Goal: Task Accomplishment & Management: Manage account settings

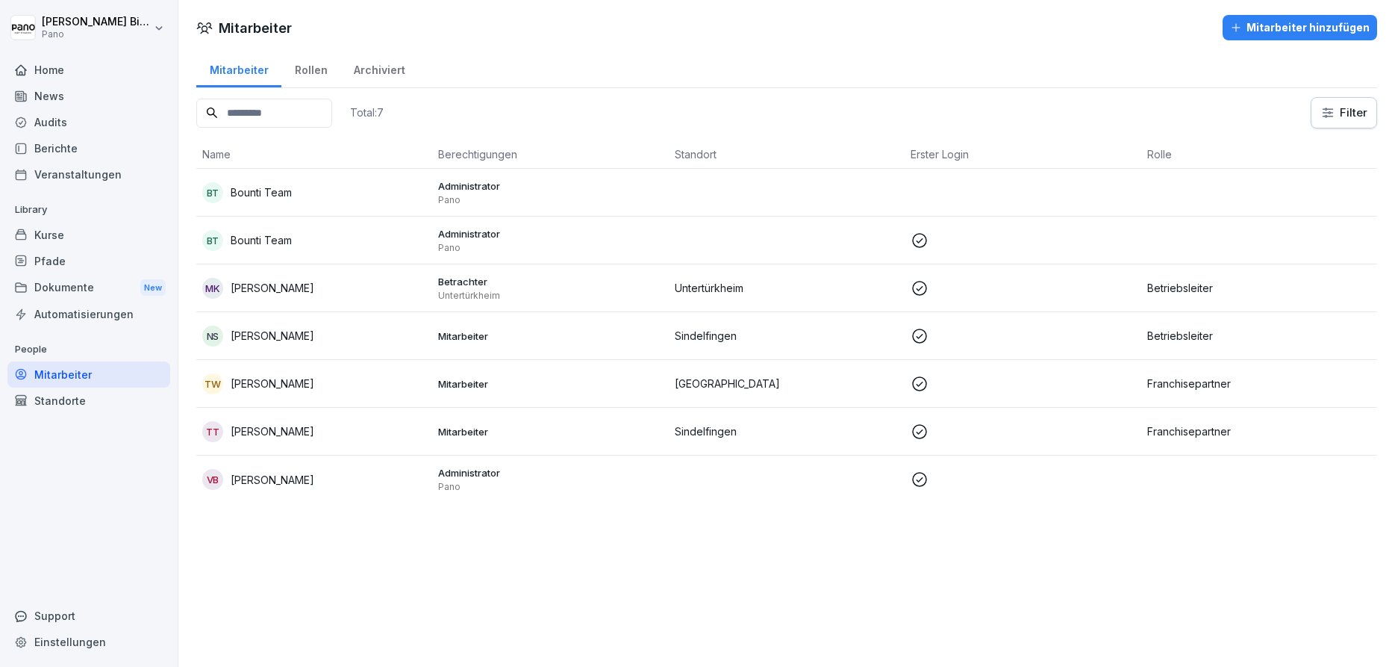
click at [59, 378] on div "Mitarbeiter" at bounding box center [88, 374] width 163 height 26
click at [39, 238] on div "Kurse" at bounding box center [88, 235] width 163 height 26
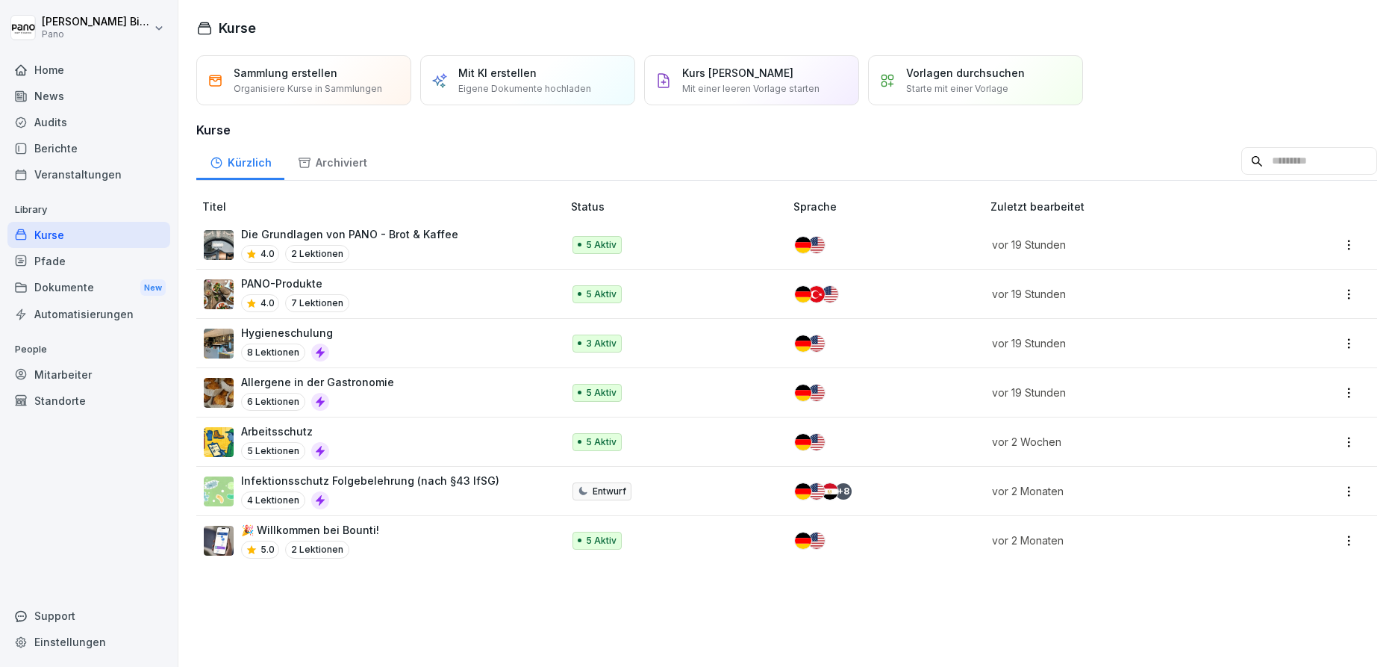
click at [65, 259] on div "Pfade" at bounding box center [88, 261] width 163 height 26
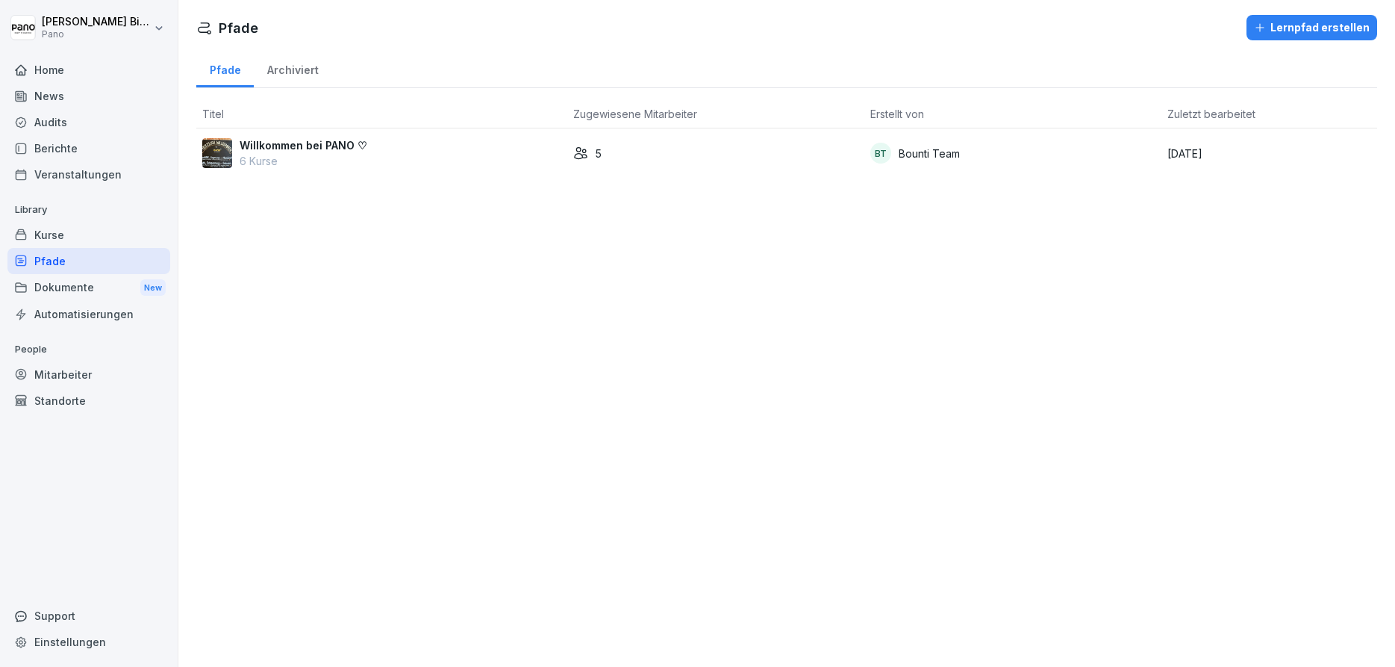
click at [66, 264] on div "Pfade" at bounding box center [88, 261] width 163 height 26
click at [290, 143] on p "Willkommen bei PANO ♡" at bounding box center [304, 145] width 128 height 16
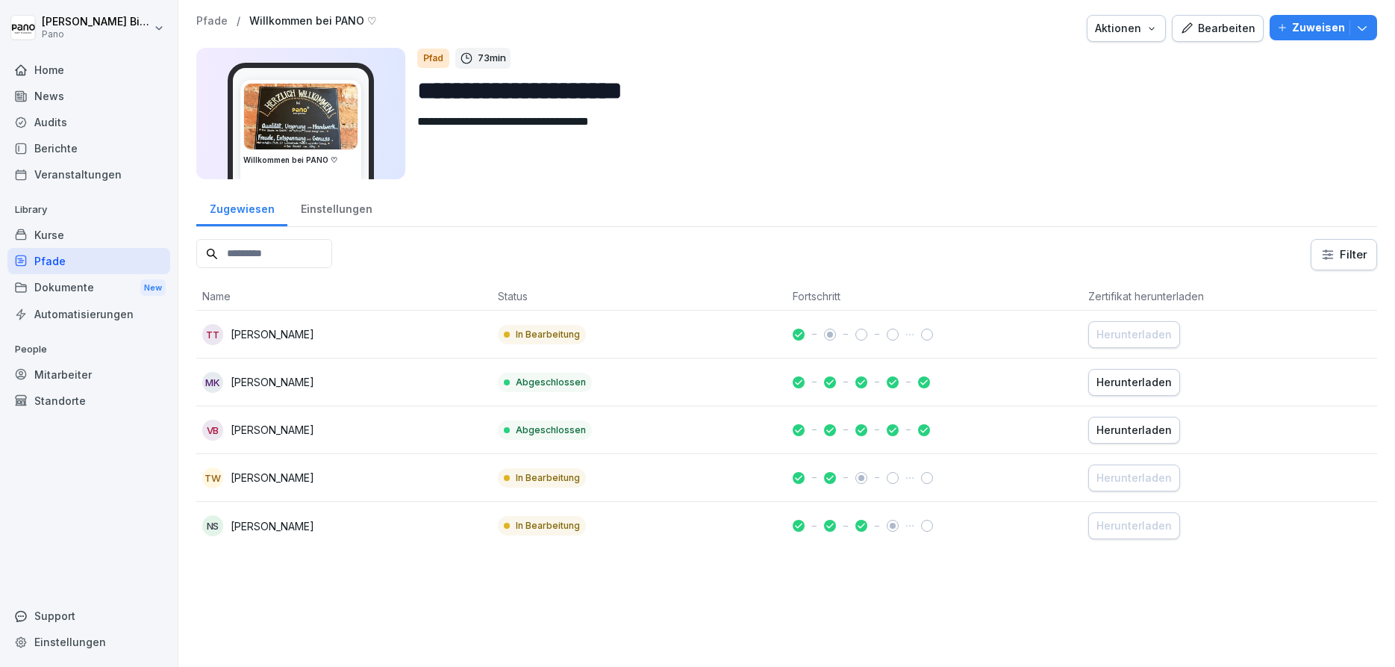
click at [1212, 31] on div "Bearbeiten" at bounding box center [1217, 28] width 75 height 16
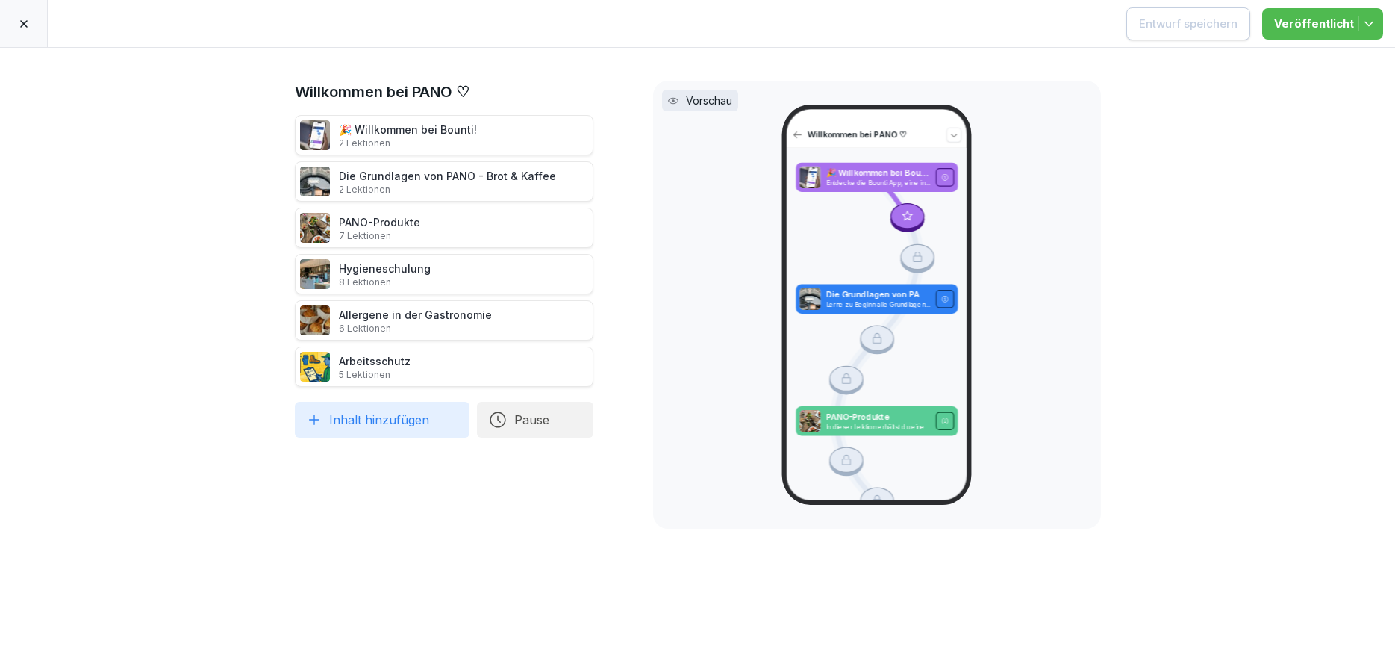
click at [608, 274] on icon at bounding box center [610, 274] width 12 height 12
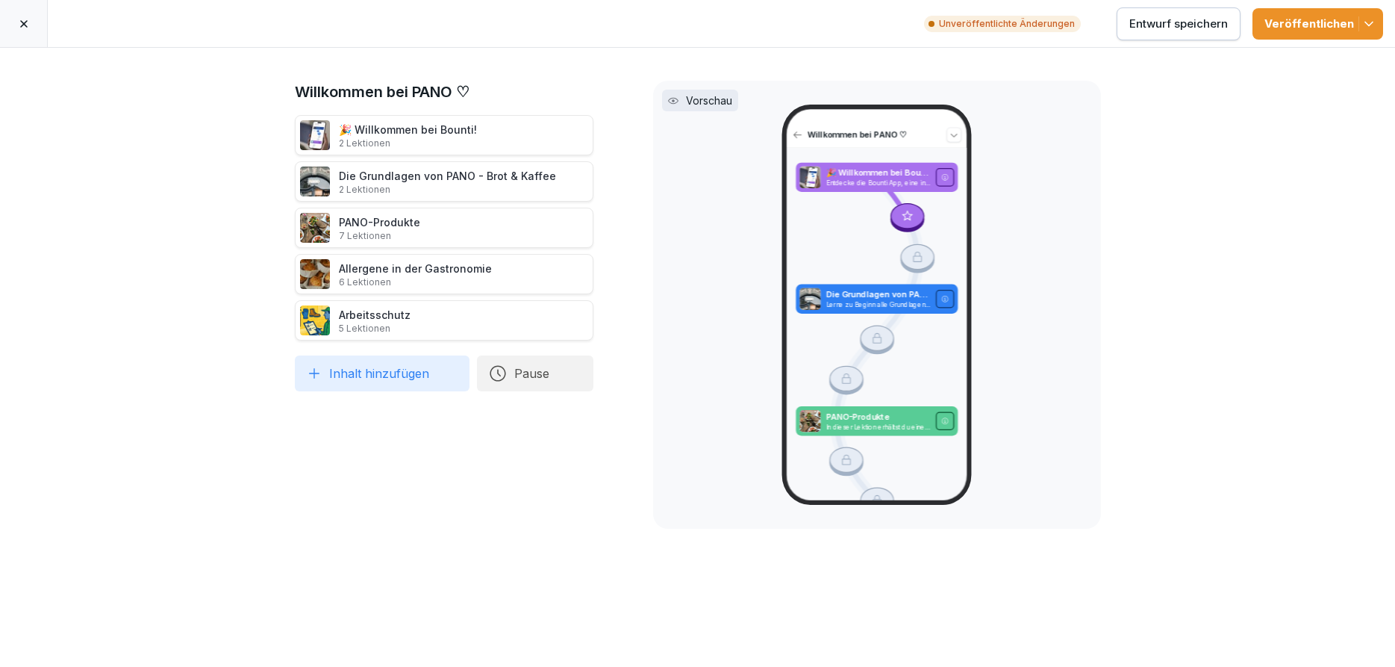
click at [1373, 22] on icon "button" at bounding box center [1368, 23] width 15 height 15
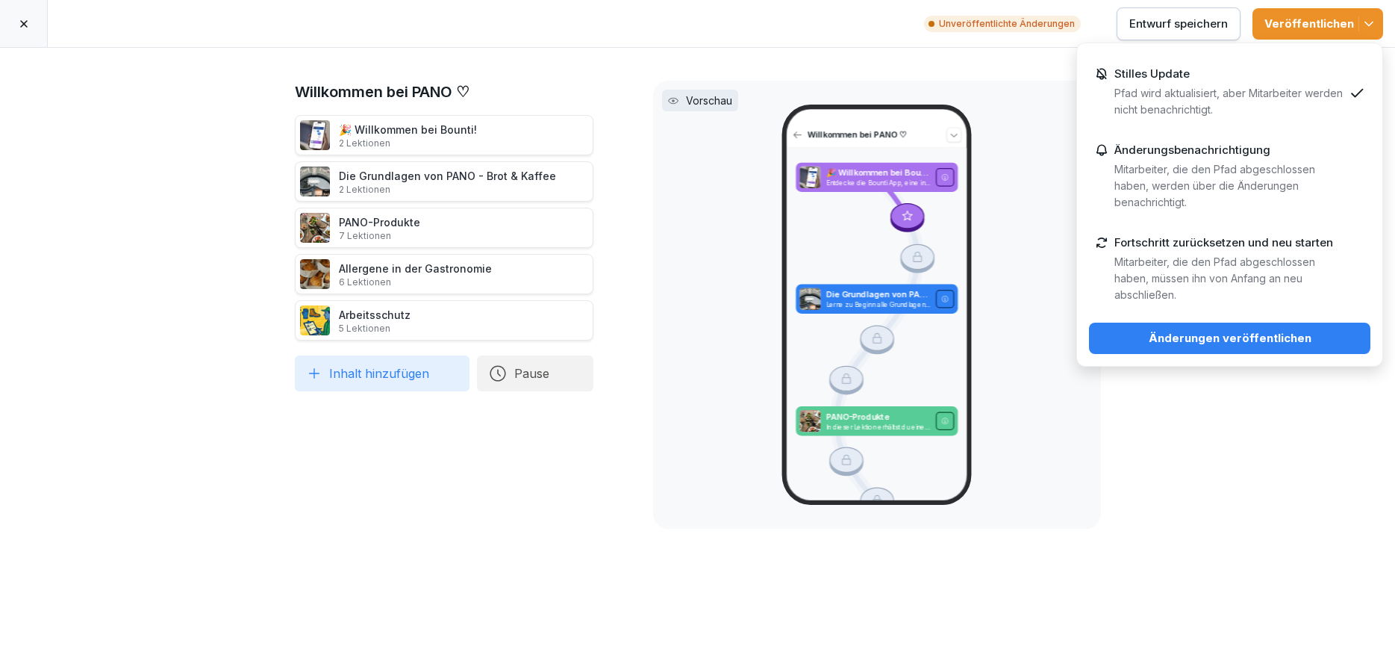
click at [1255, 342] on div "Änderungen veröffentlichen" at bounding box center [1230, 338] width 258 height 16
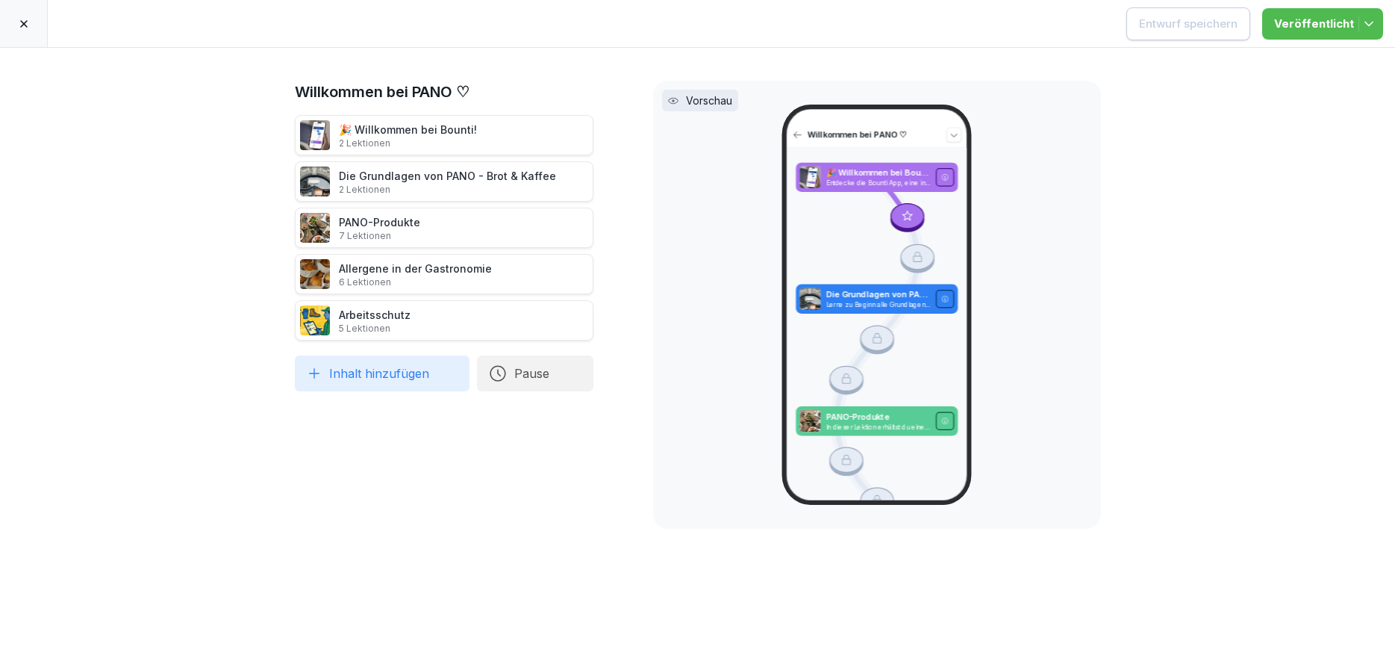
click at [368, 374] on button "Inhalt hinzufügen" at bounding box center [382, 373] width 175 height 36
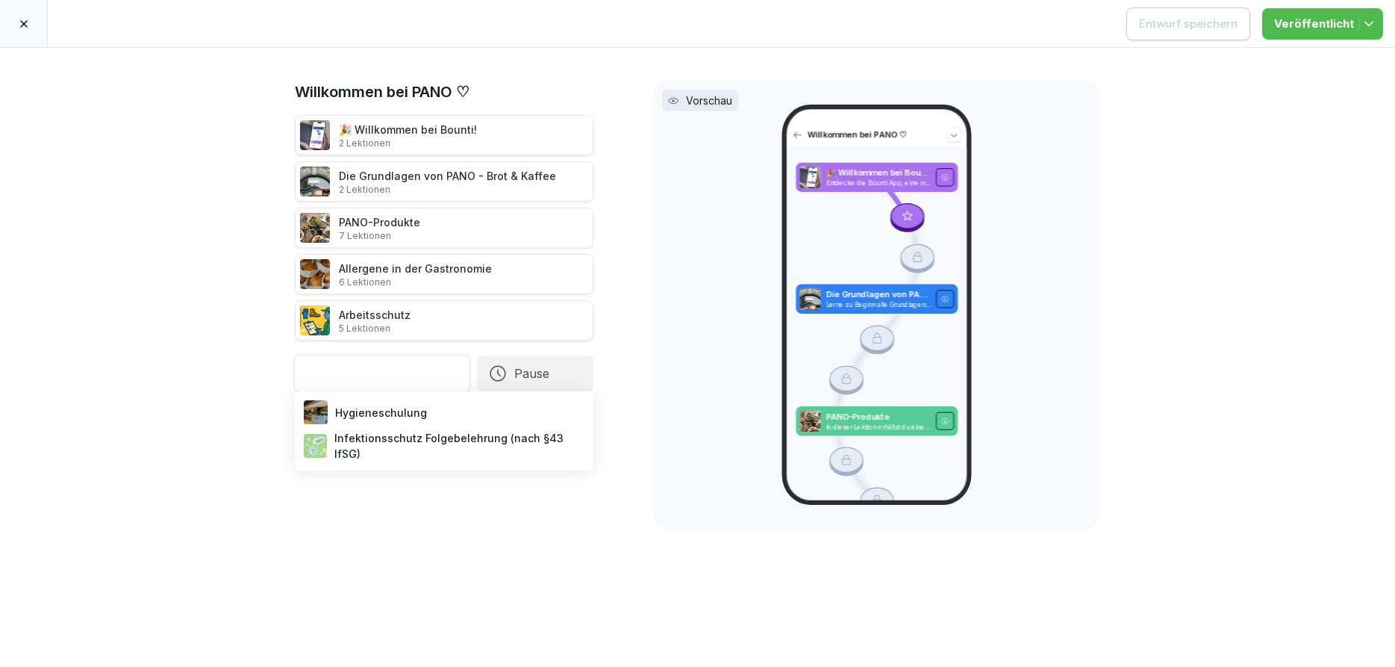
click at [374, 410] on div "Hygieneschulung" at bounding box center [444, 412] width 287 height 30
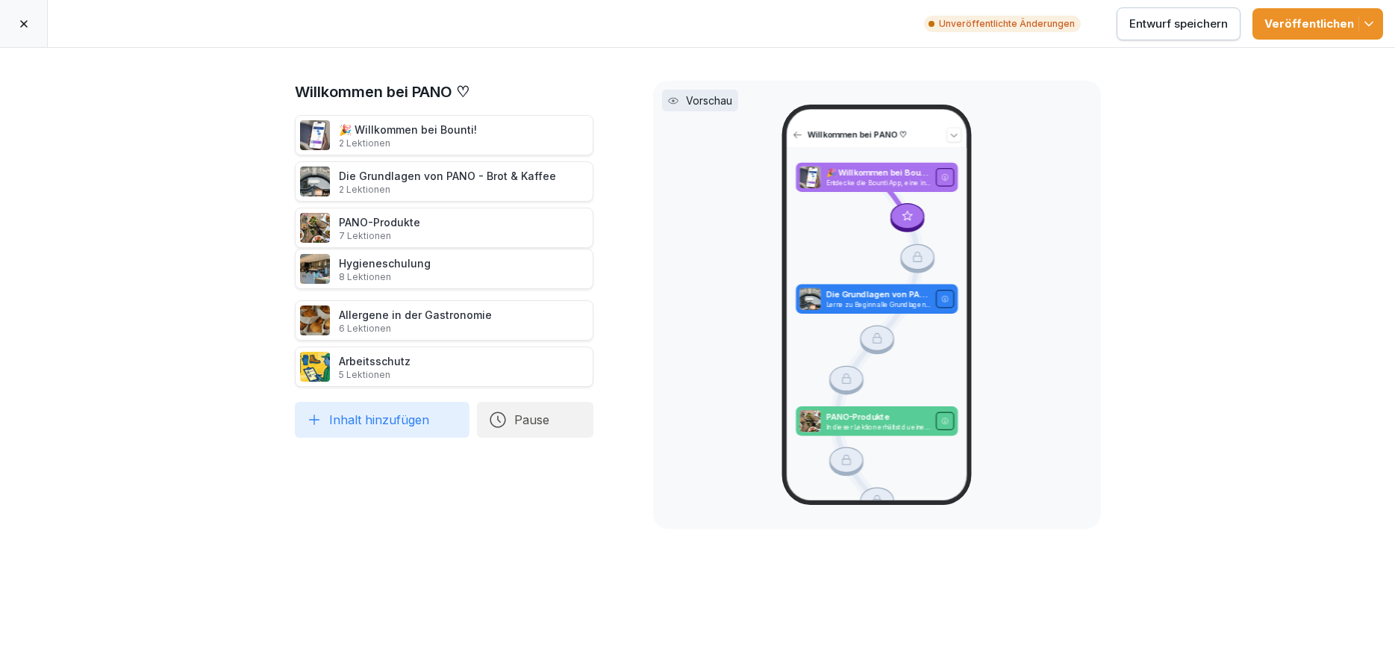
drag, startPoint x: 385, startPoint y: 367, endPoint x: 385, endPoint y: 269, distance: 97.8
click at [385, 269] on div "Hygieneschulung 8 Lektionen" at bounding box center [385, 269] width 92 height 28
click at [1366, 23] on polyline "button" at bounding box center [1368, 24] width 7 height 4
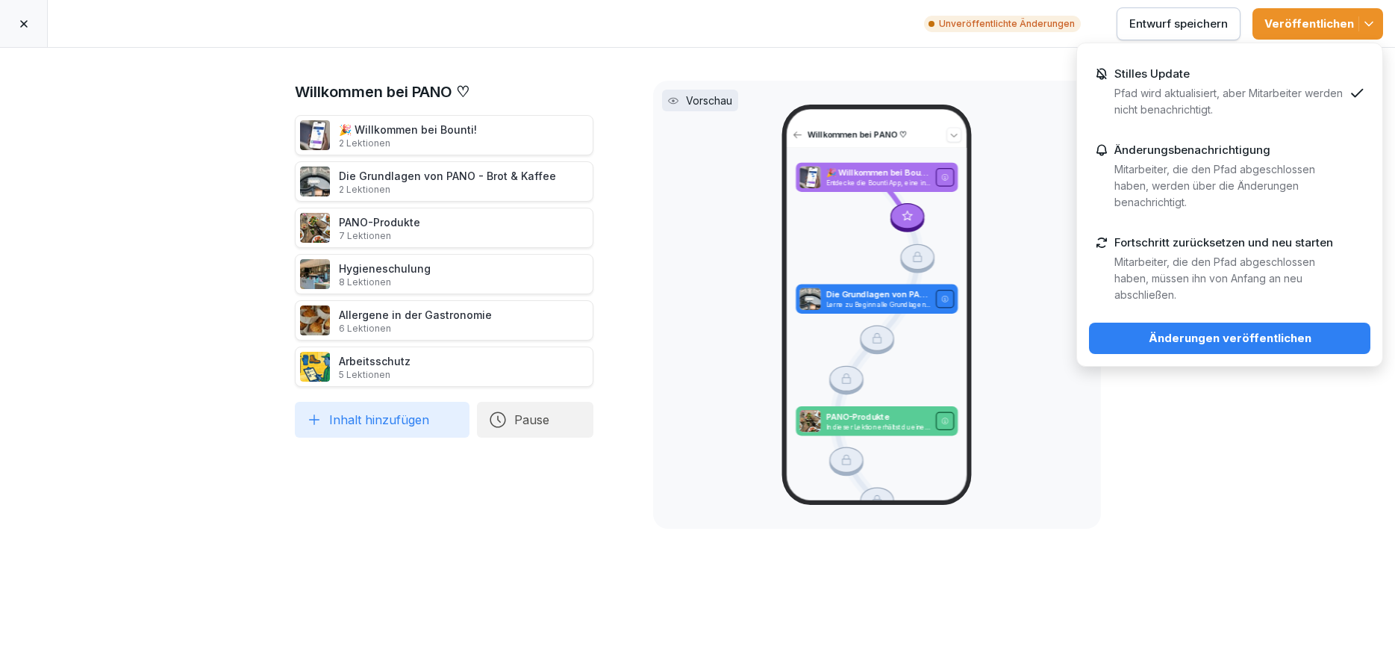
click at [1323, 199] on p "Mitarbeiter, die den Pfad abgeschlossen haben, werden über die Änderungen benac…" at bounding box center [1228, 185] width 229 height 49
click at [1267, 340] on div "Änderungen veröffentlichen" at bounding box center [1230, 338] width 258 height 16
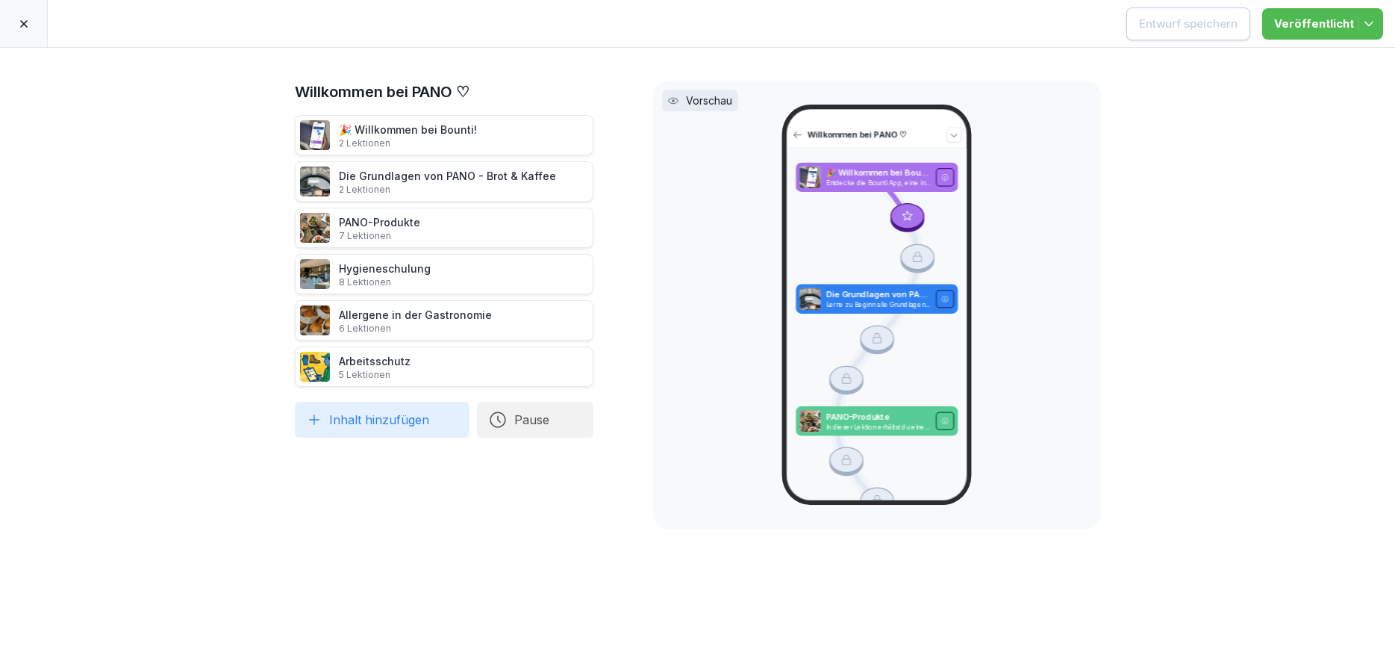
click at [32, 27] on div at bounding box center [24, 23] width 48 height 47
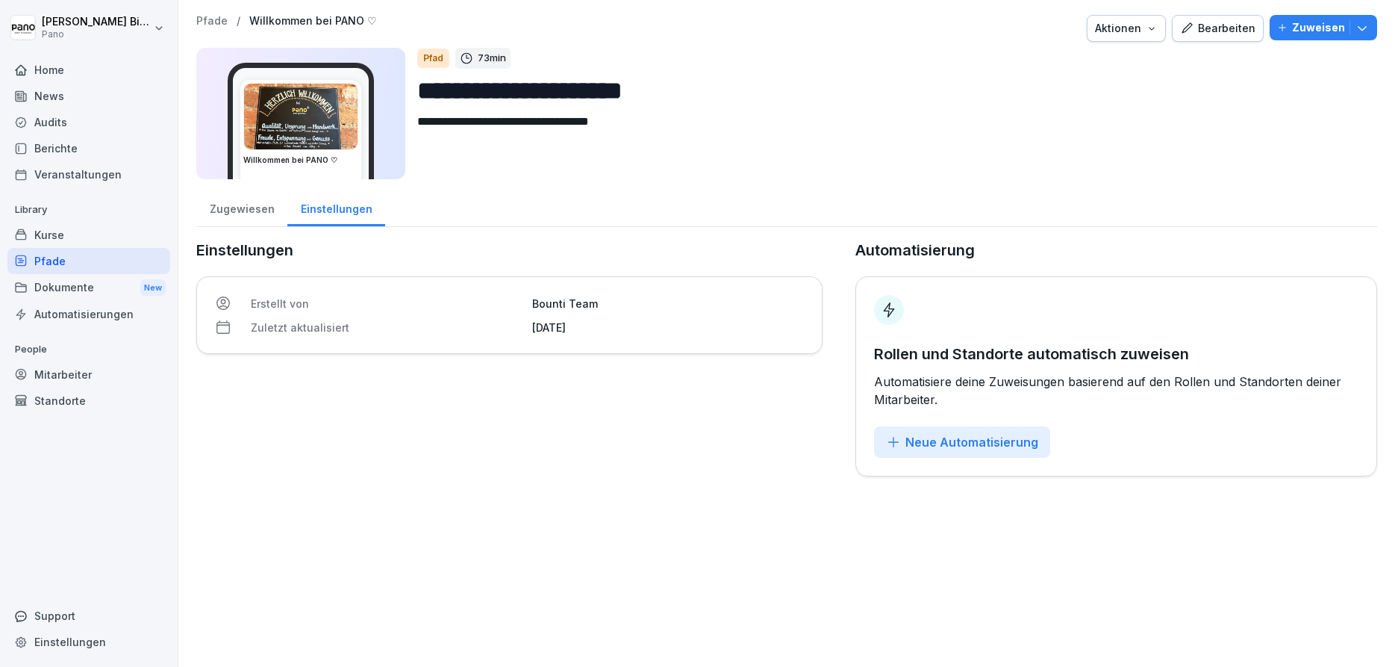
click at [69, 234] on div "Kurse" at bounding box center [88, 235] width 163 height 26
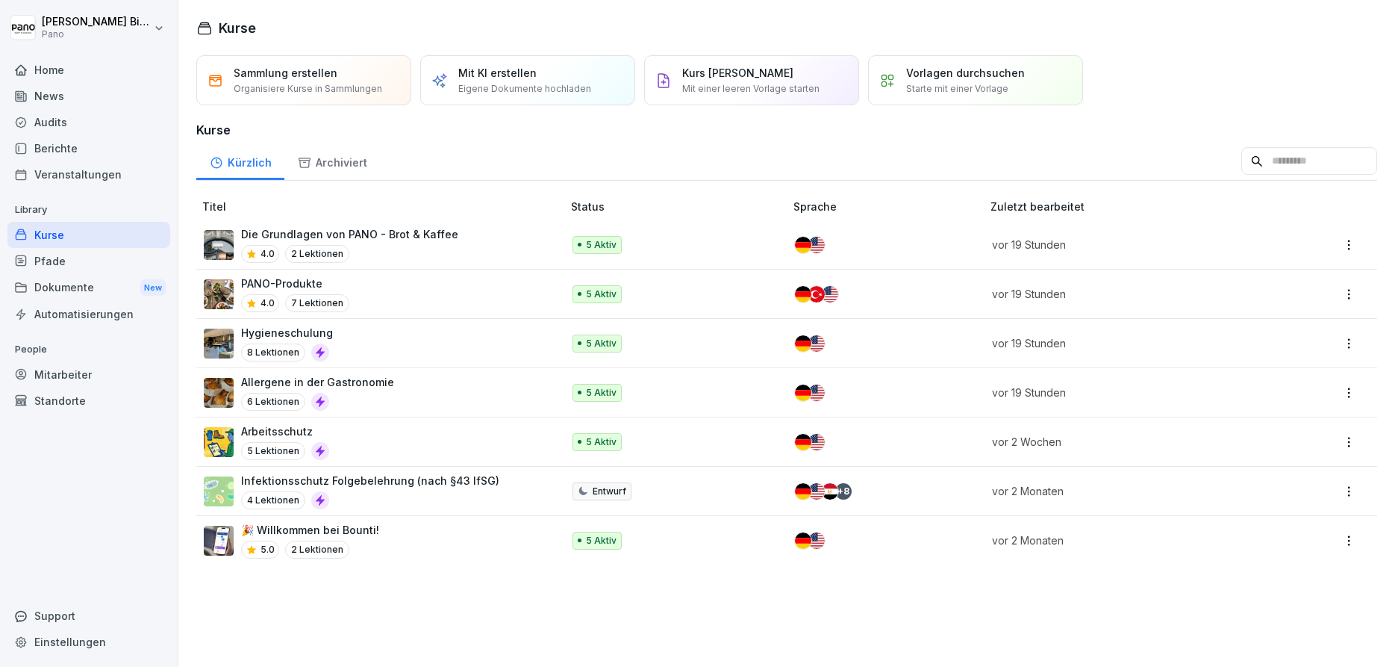
click at [315, 329] on p "Hygieneschulung" at bounding box center [287, 333] width 92 height 16
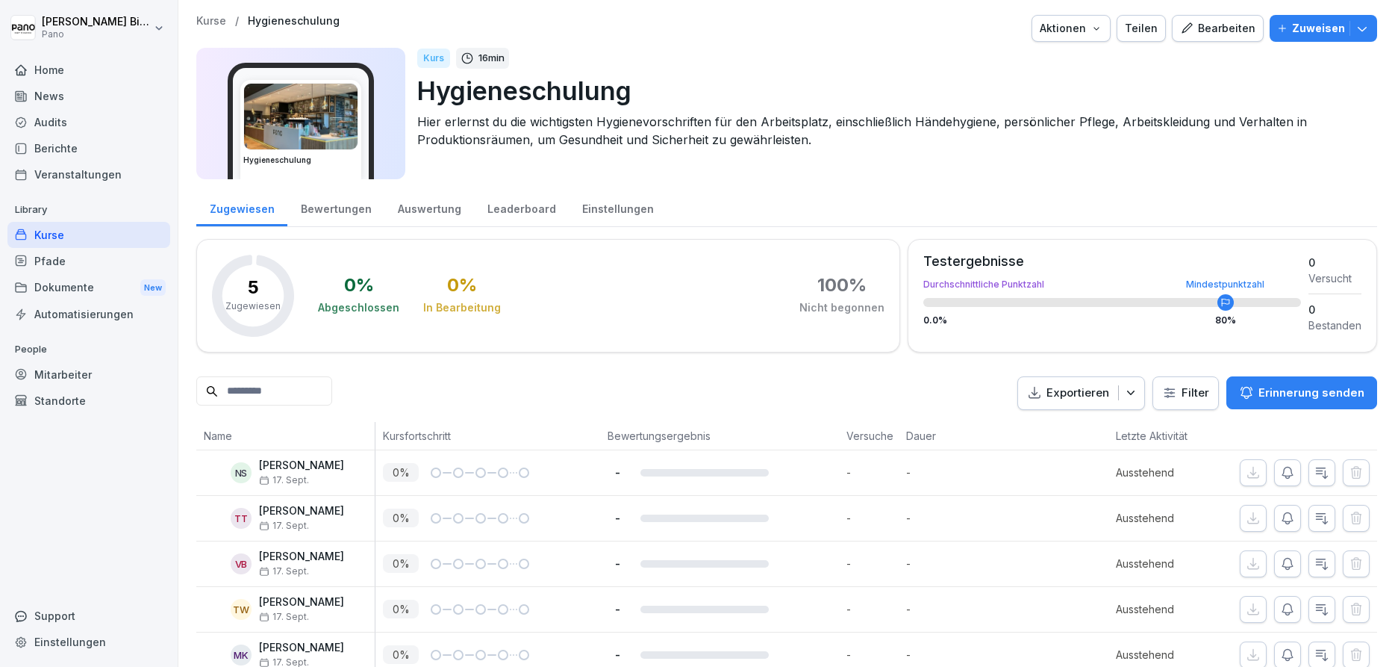
scroll to position [26, 0]
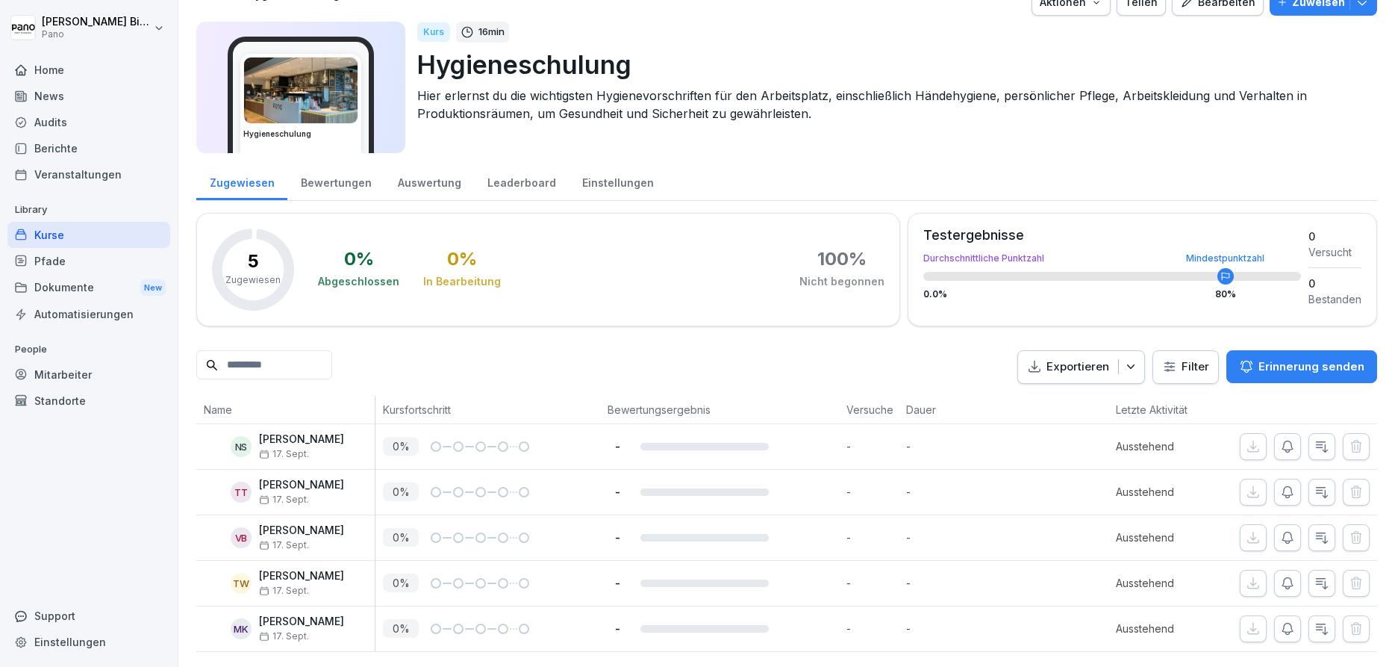
click at [60, 259] on div "Pfade" at bounding box center [88, 261] width 163 height 26
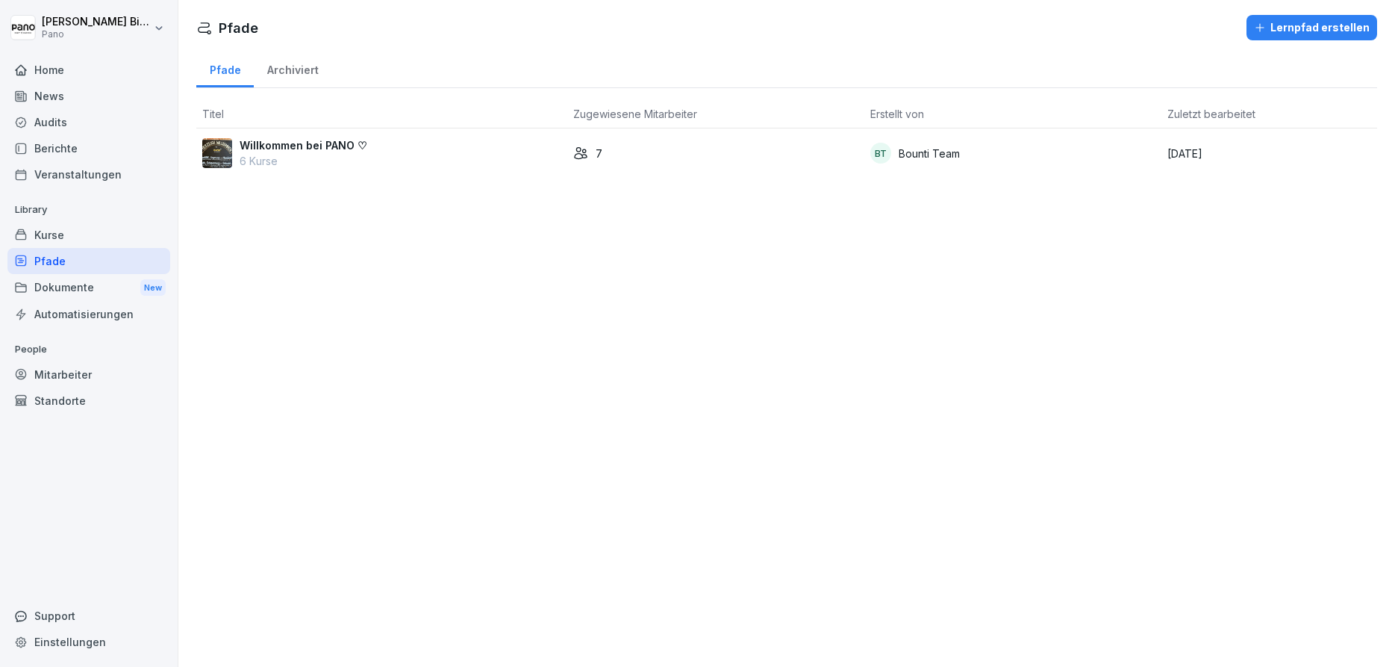
click at [308, 137] on td "Willkommen bei PANO ♡ 6 Kurse" at bounding box center [381, 152] width 371 height 49
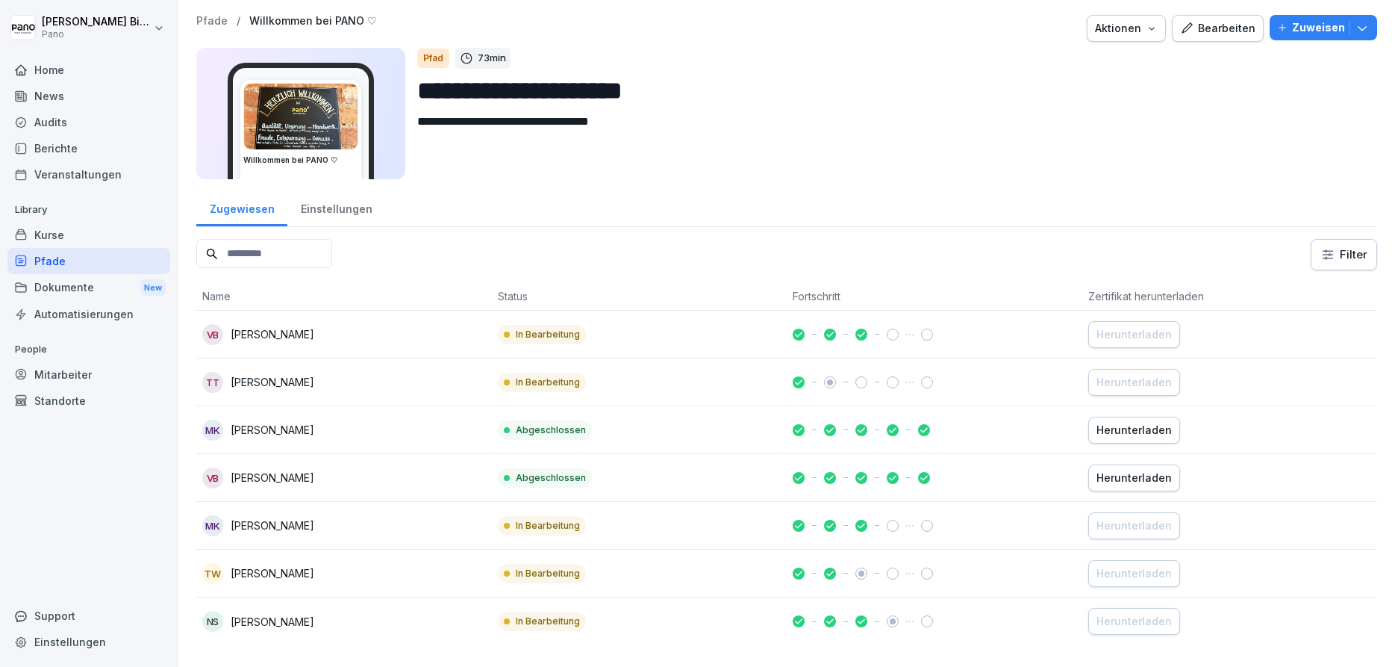
click at [1370, 30] on button "Zuweisen" at bounding box center [1323, 27] width 107 height 25
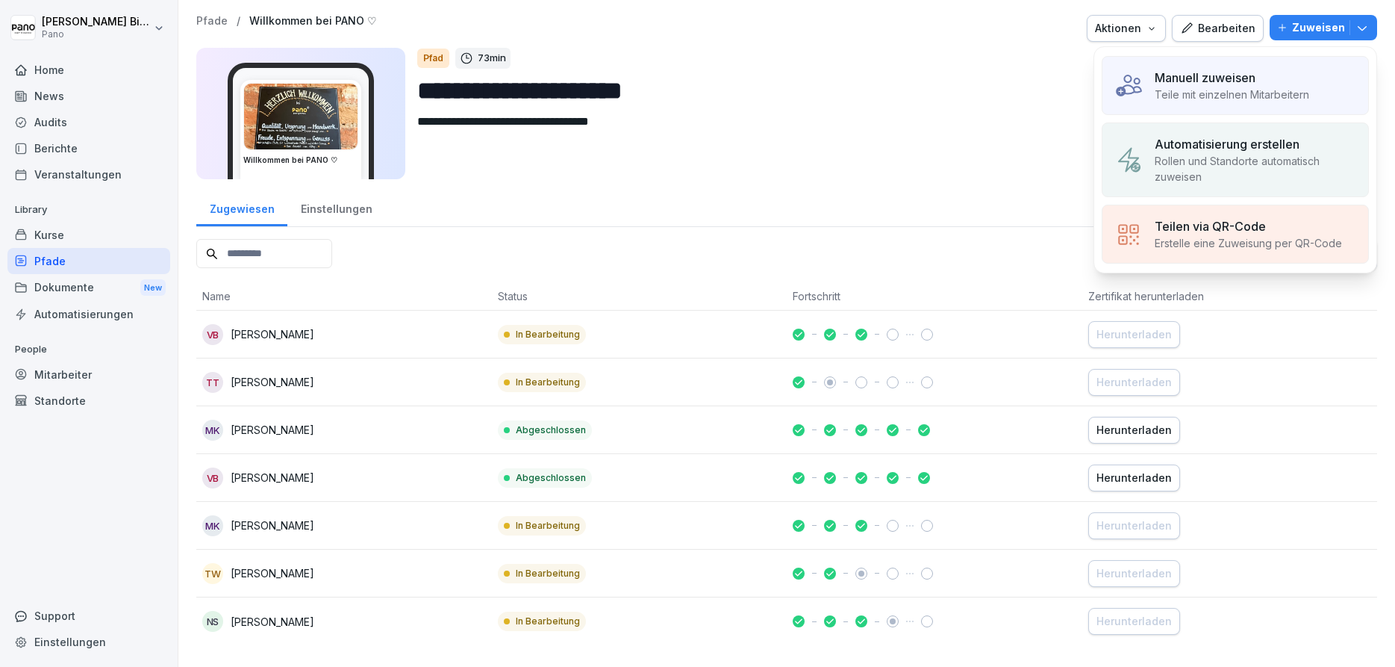
click at [1288, 165] on p "Rollen und Standorte automatisch zuweisen" at bounding box center [1256, 168] width 202 height 31
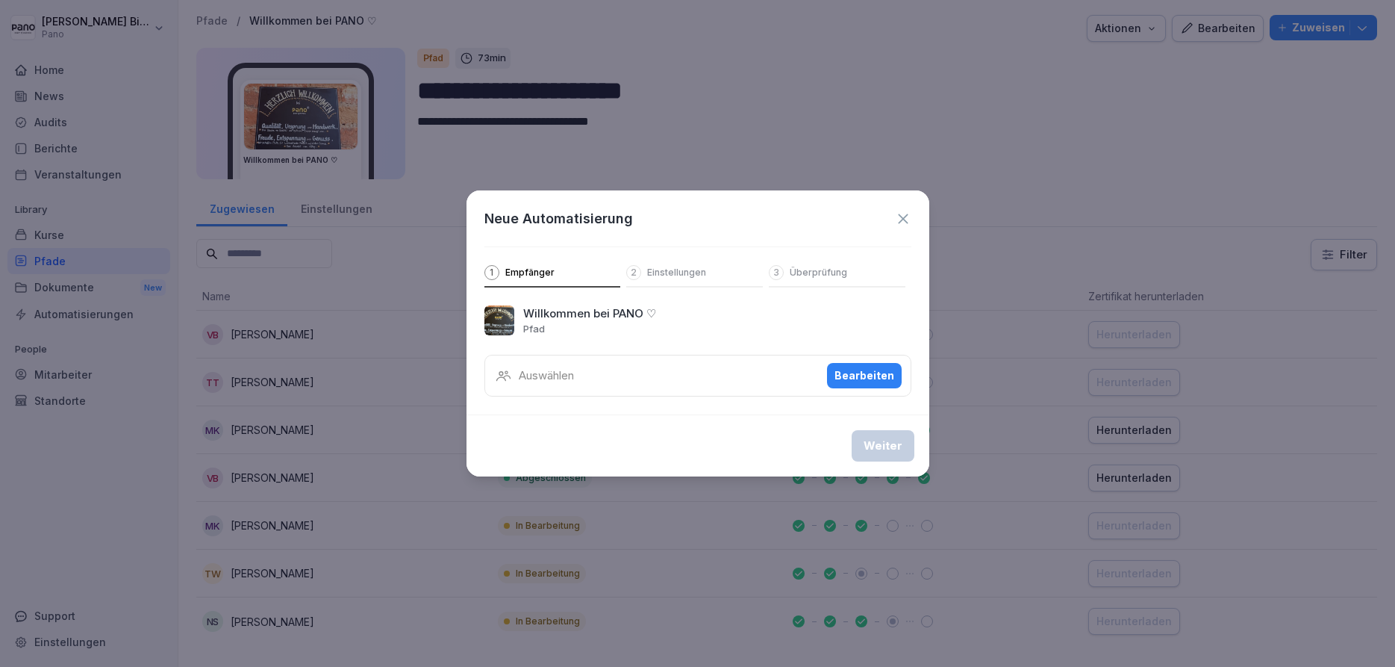
click at [900, 219] on icon at bounding box center [903, 218] width 16 height 16
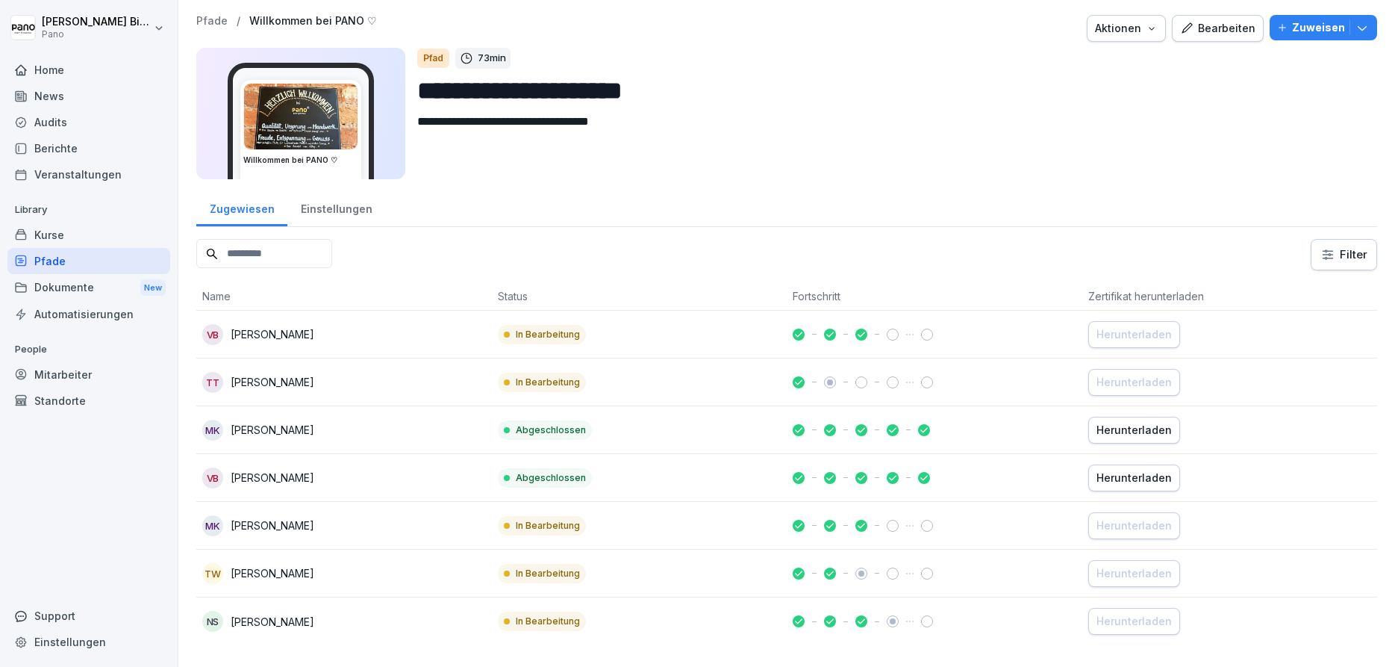
click at [1367, 33] on icon "button" at bounding box center [1362, 27] width 15 height 15
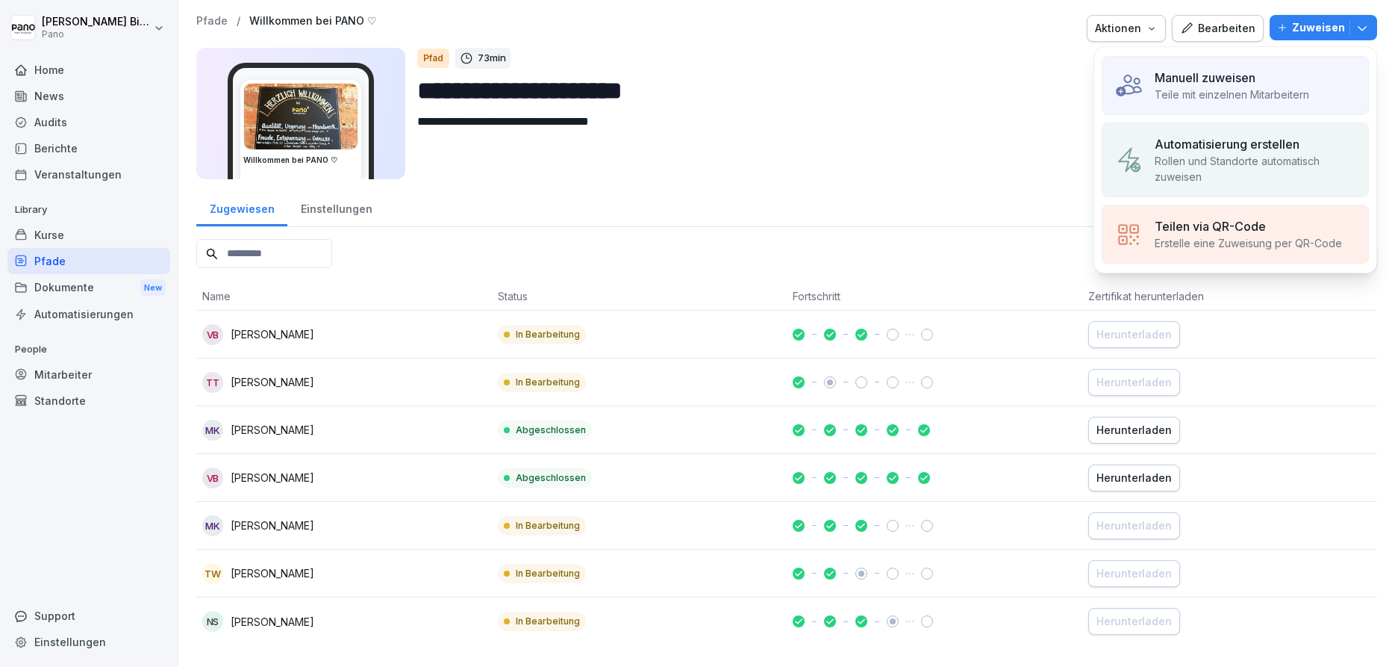
click at [1283, 160] on p "Rollen und Standorte automatisch zuweisen" at bounding box center [1256, 168] width 202 height 31
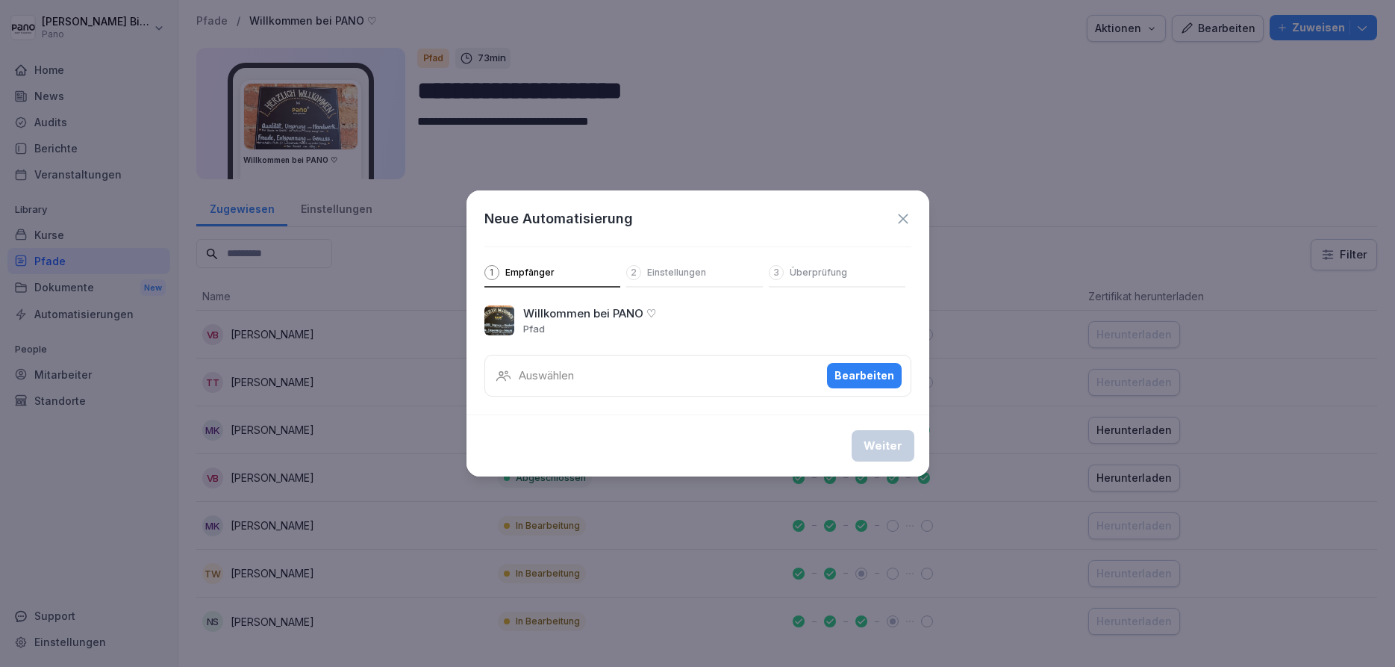
click at [608, 369] on div "Auswählen Bearbeiten" at bounding box center [697, 376] width 427 height 42
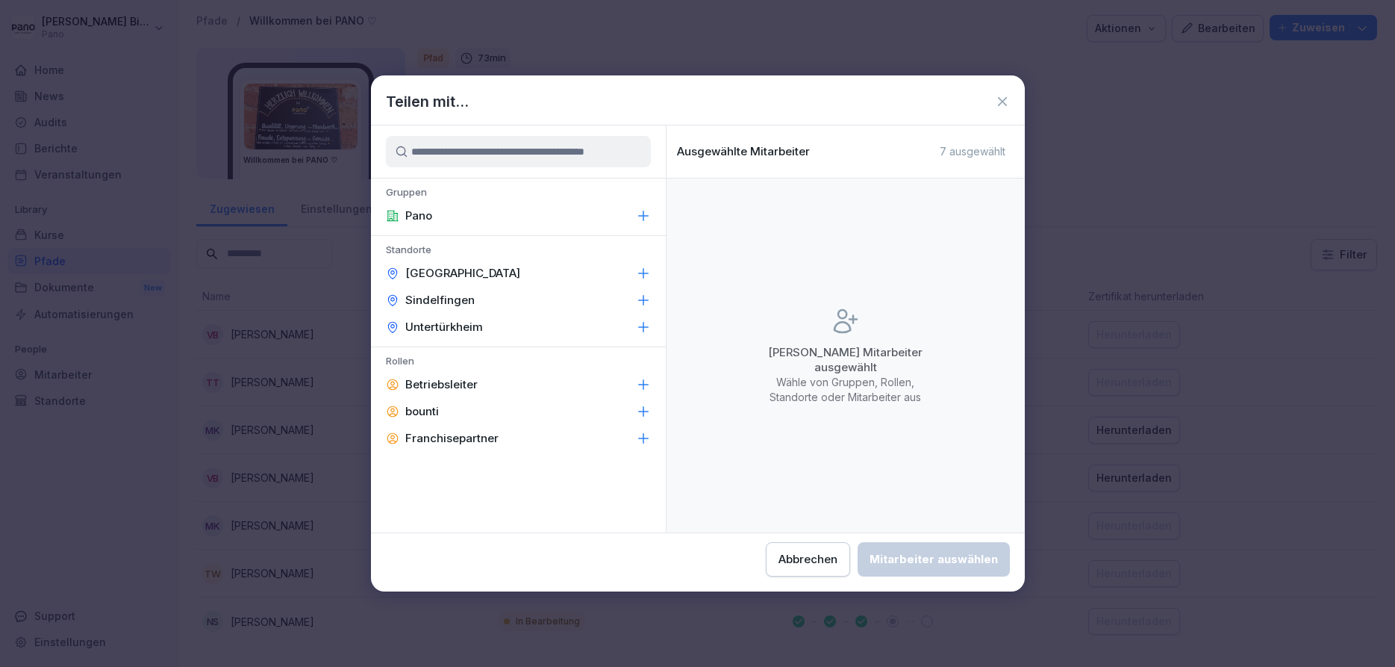
click at [999, 103] on icon at bounding box center [1002, 101] width 15 height 15
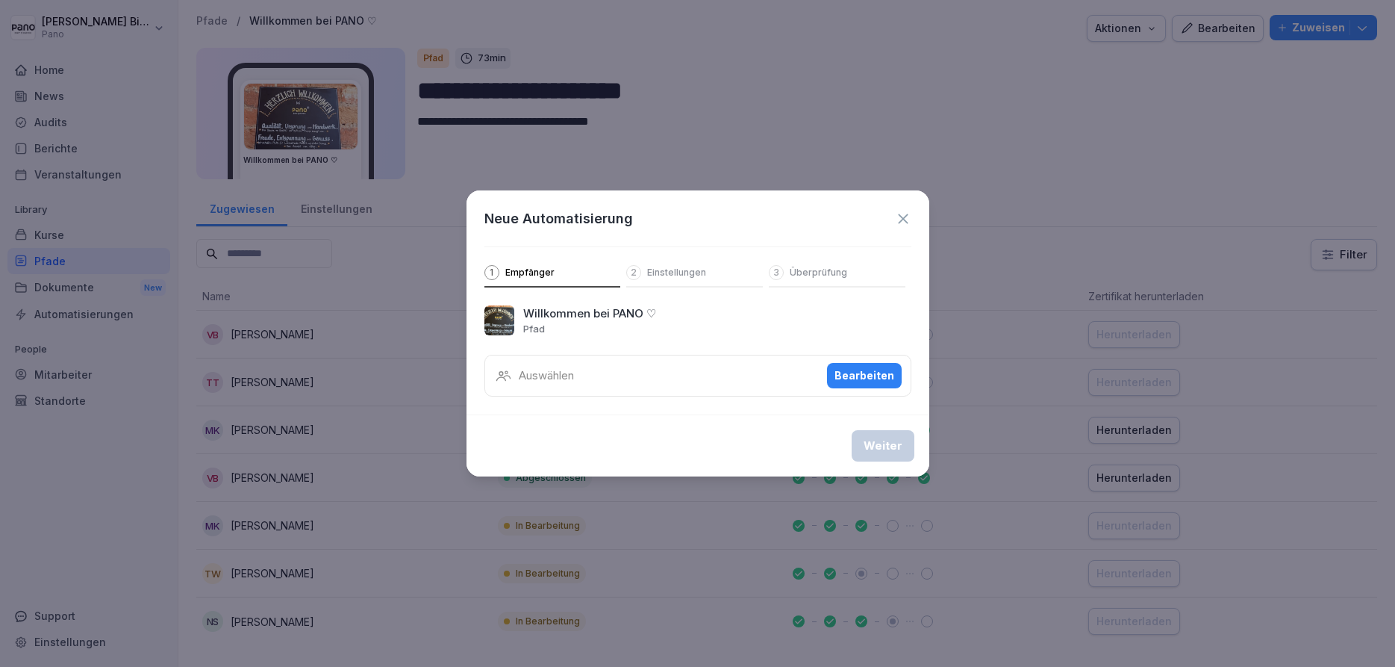
click at [901, 219] on icon at bounding box center [903, 218] width 16 height 16
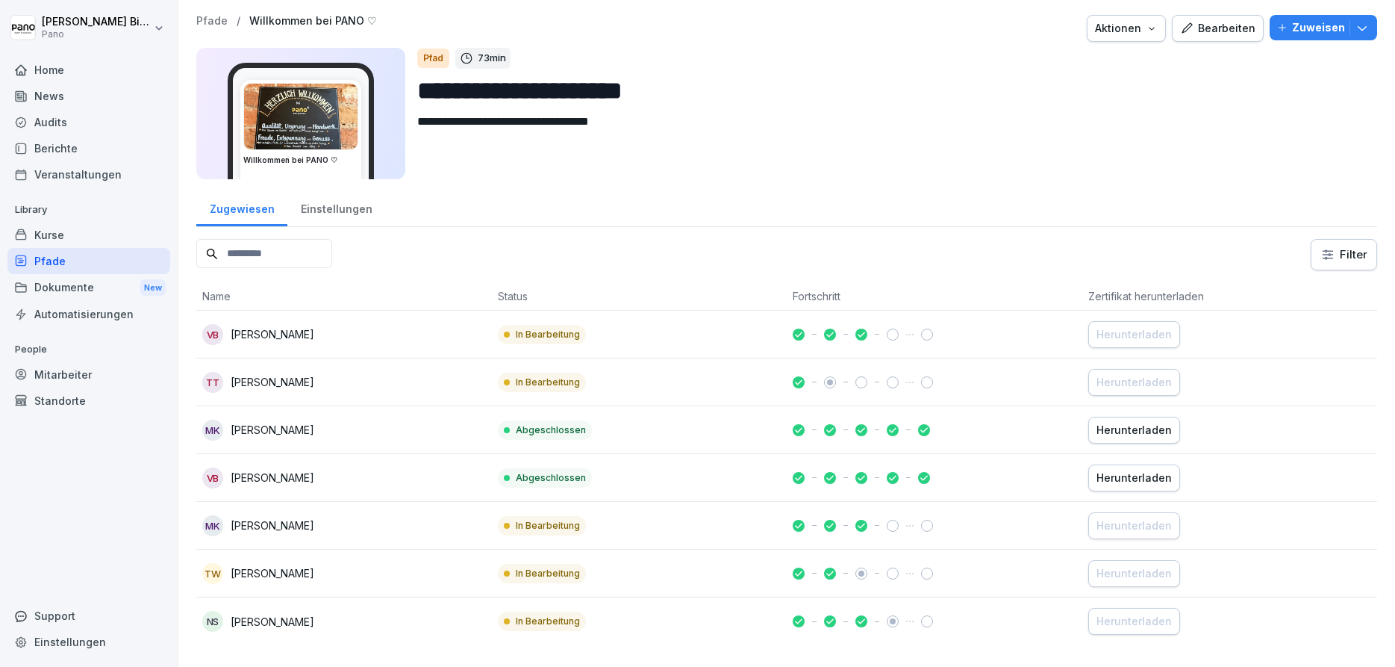
click at [113, 318] on div "Automatisierungen" at bounding box center [88, 314] width 163 height 26
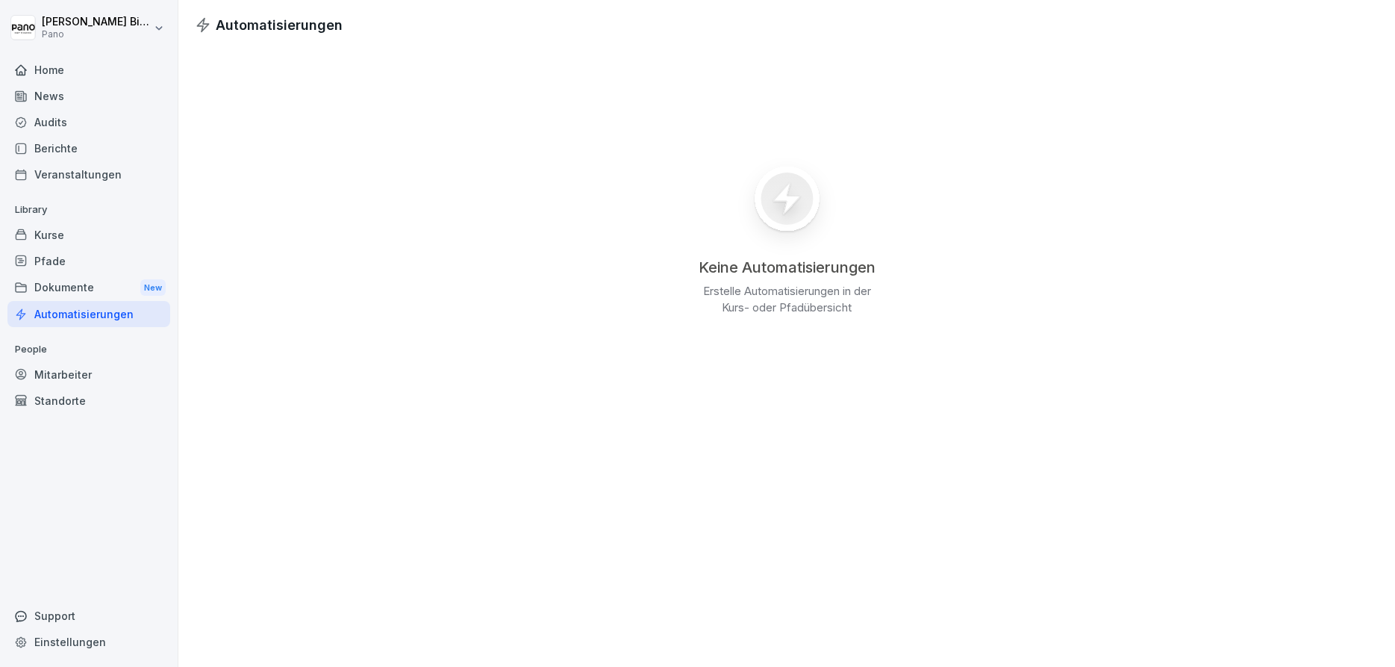
click at [49, 240] on div "Kurse" at bounding box center [88, 235] width 163 height 26
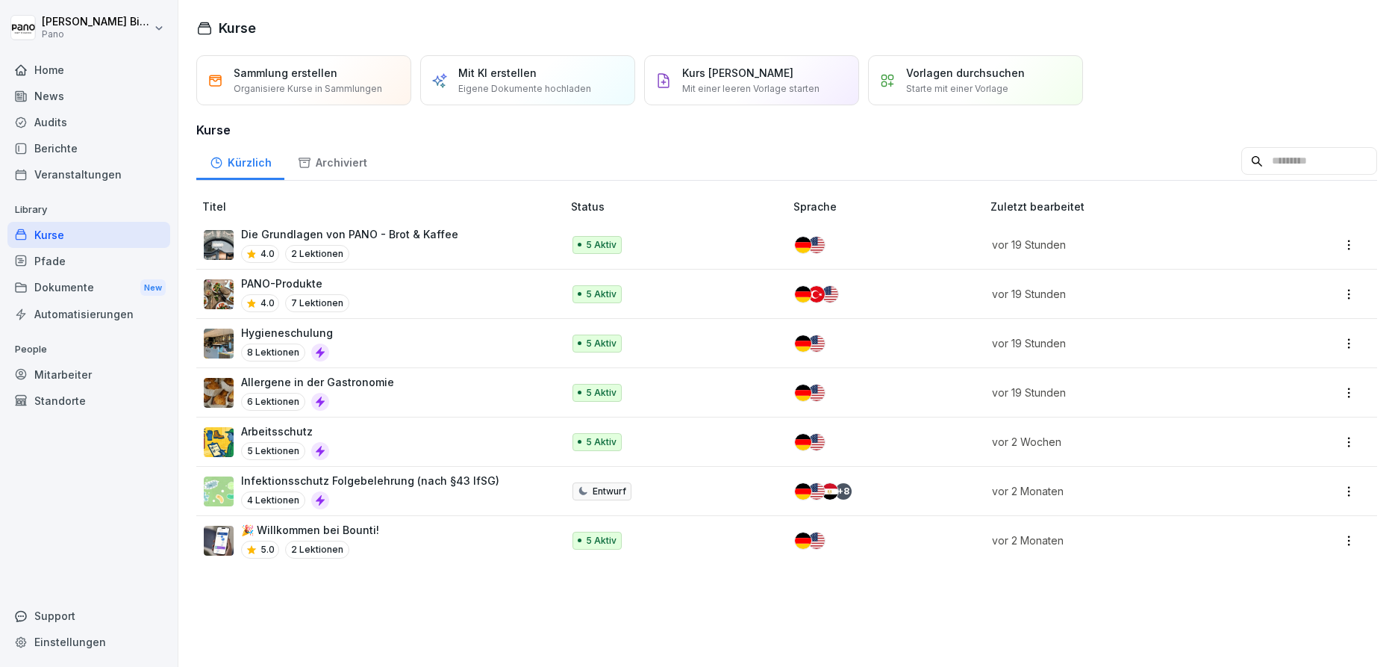
click at [38, 237] on div "Kurse" at bounding box center [88, 235] width 163 height 26
